Goal: Navigation & Orientation: Find specific page/section

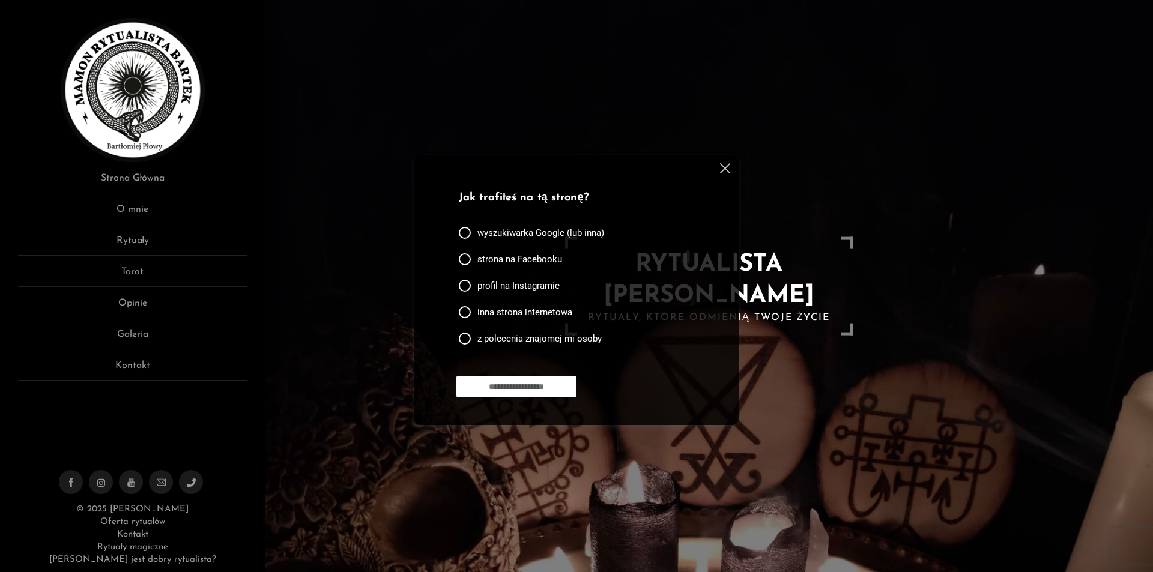
click at [544, 385] on input "**********" at bounding box center [516, 387] width 120 height 22
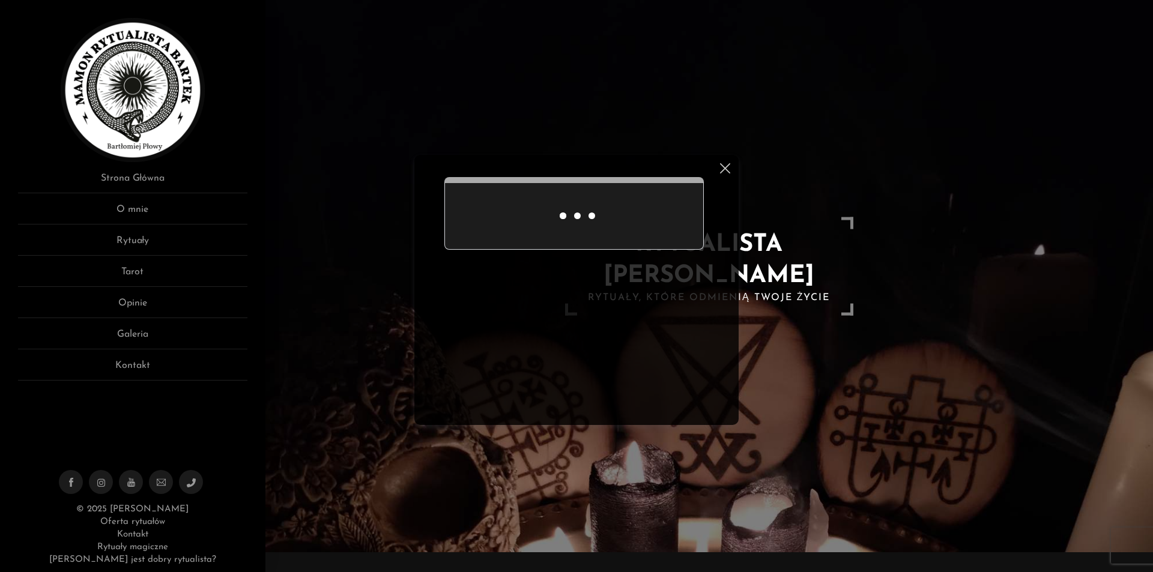
scroll to position [50, 0]
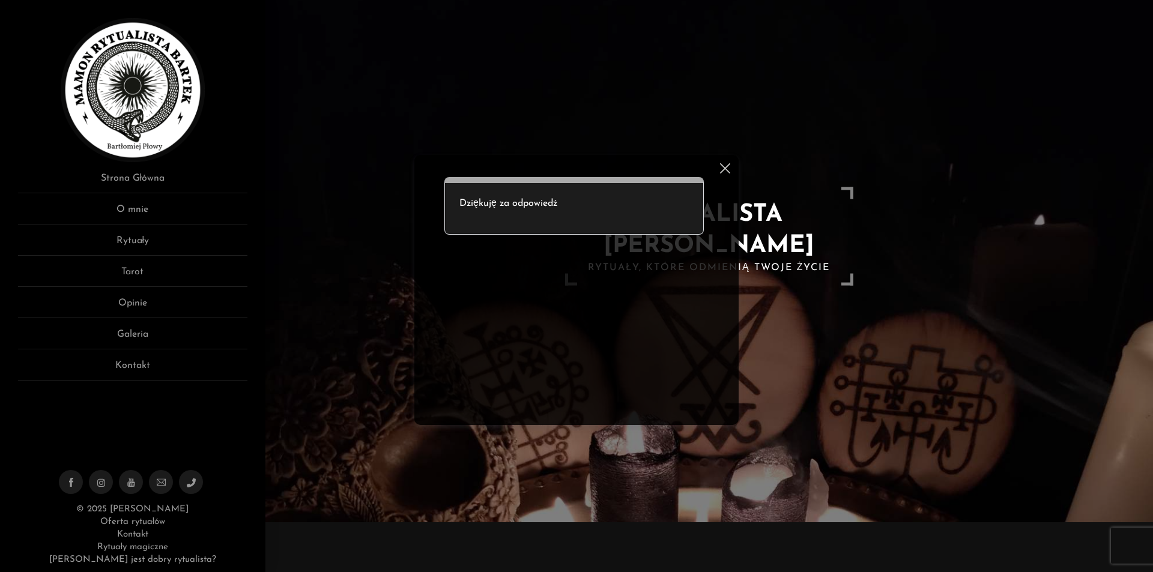
click at [524, 202] on p "Dziękuję za odpowiedź" at bounding box center [573, 203] width 229 height 14
click at [724, 166] on img at bounding box center [725, 168] width 10 height 10
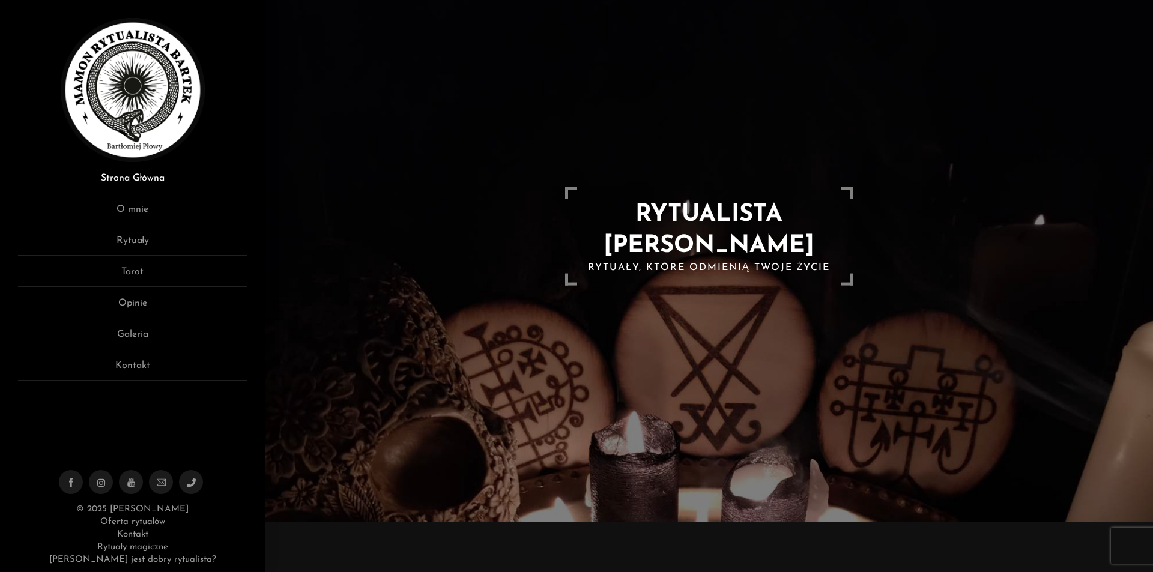
click at [149, 176] on link "Strona Główna" at bounding box center [132, 182] width 229 height 22
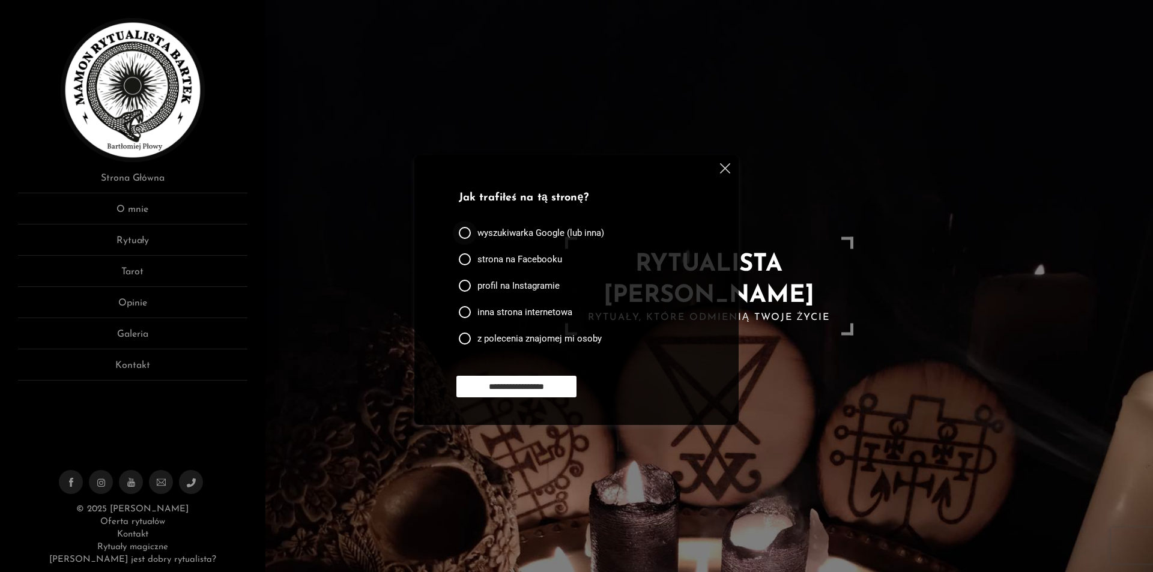
click at [565, 229] on span "wyszukiwarka Google (lub inna)" at bounding box center [540, 233] width 127 height 12
click at [538, 388] on input "**********" at bounding box center [516, 387] width 120 height 22
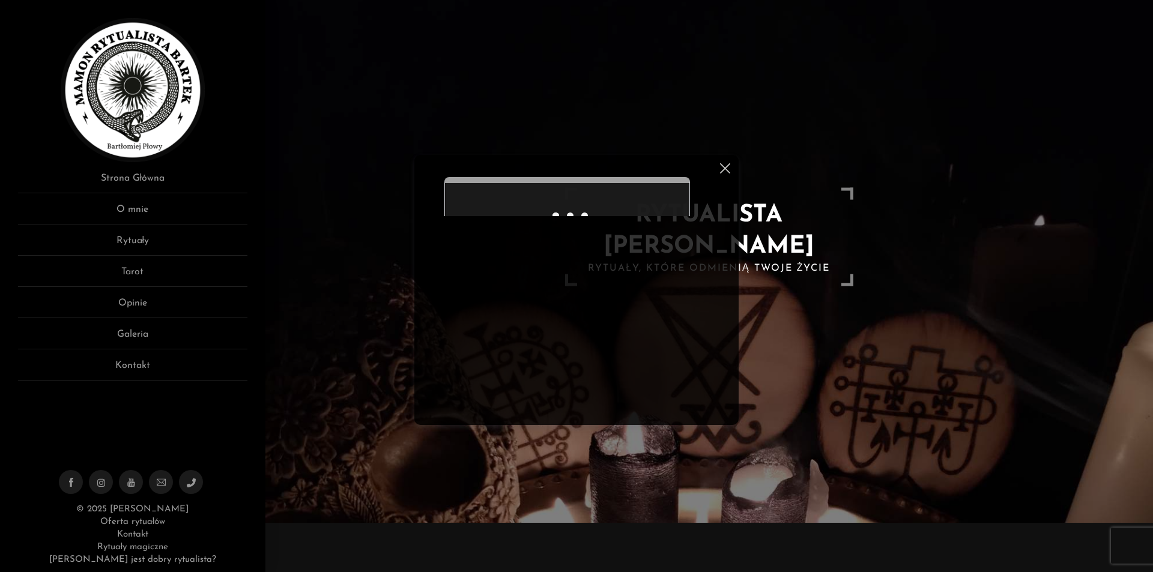
scroll to position [50, 0]
click at [653, 201] on p "Dziękuję za odpowiedź" at bounding box center [573, 203] width 229 height 14
click at [719, 162] on div "Ankieta do użytkowników strony Dziękuję za odpowiedź" at bounding box center [576, 290] width 324 height 270
click at [737, 166] on div "Ankieta do użytkowników strony Dziękuję za odpowiedź" at bounding box center [576, 290] width 324 height 270
click at [730, 169] on div "Ankieta do użytkowników strony Dziękuję za odpowiedź" at bounding box center [576, 290] width 324 height 270
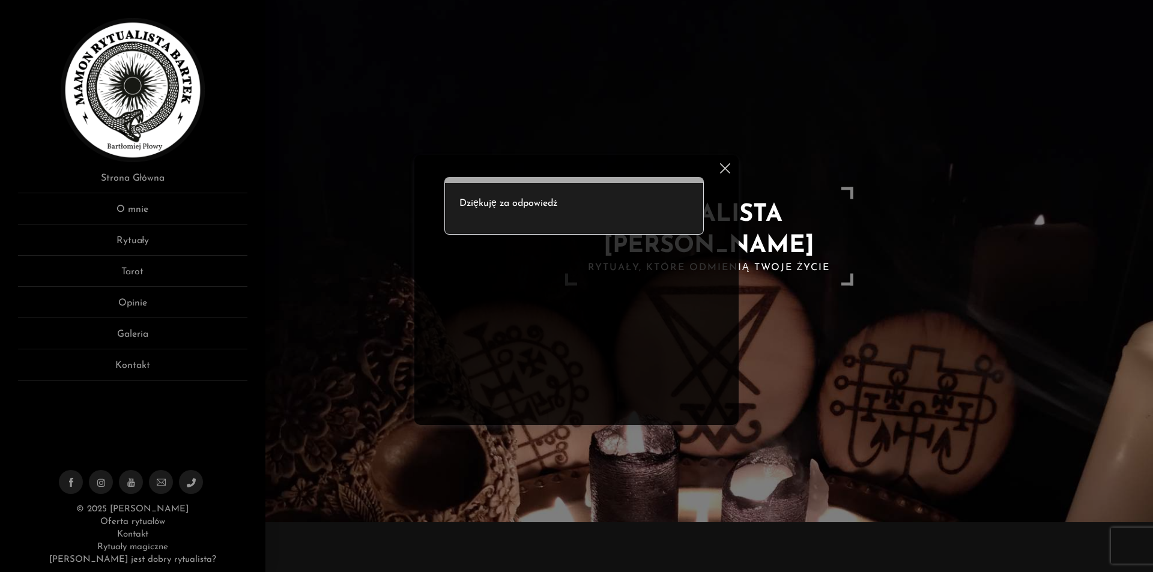
click at [725, 169] on img at bounding box center [725, 168] width 10 height 10
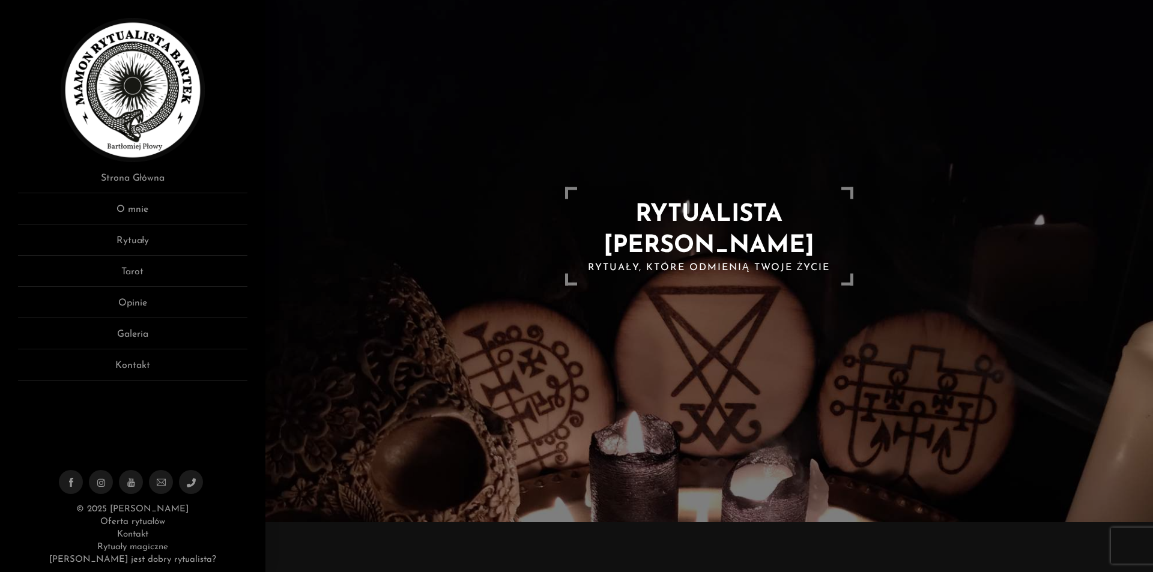
click at [735, 194] on div at bounding box center [708, 236] width 887 height 572
click at [734, 195] on div at bounding box center [708, 236] width 887 height 572
click at [508, 36] on div at bounding box center [708, 236] width 887 height 572
drag, startPoint x: 508, startPoint y: 36, endPoint x: 418, endPoint y: 98, distance: 110.1
click at [475, 65] on div at bounding box center [708, 236] width 887 height 572
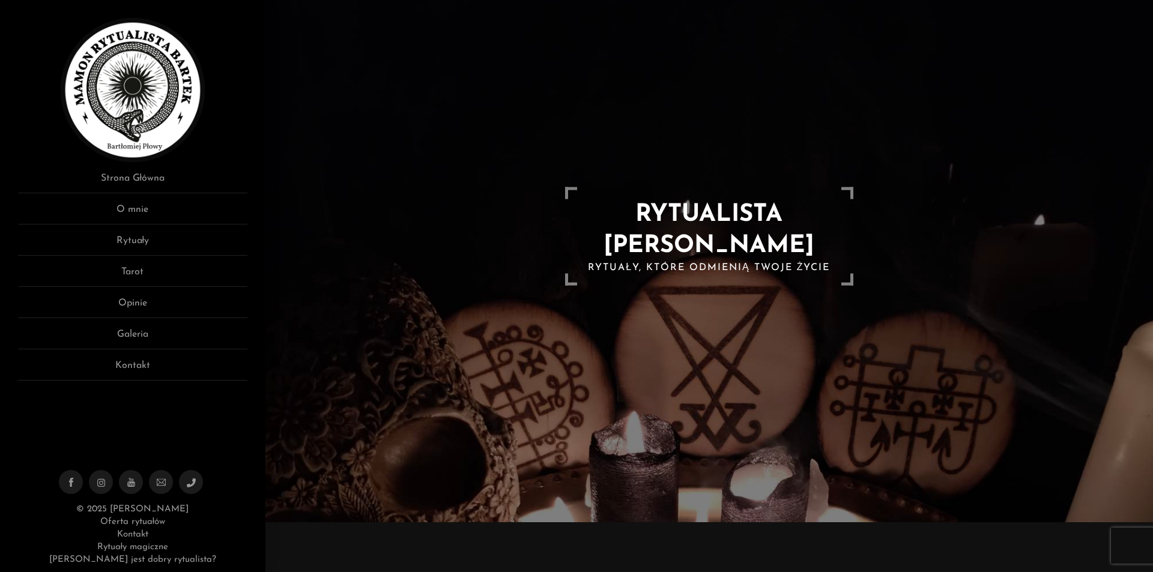
click at [158, 98] on img at bounding box center [133, 90] width 144 height 144
